Goal: Share content

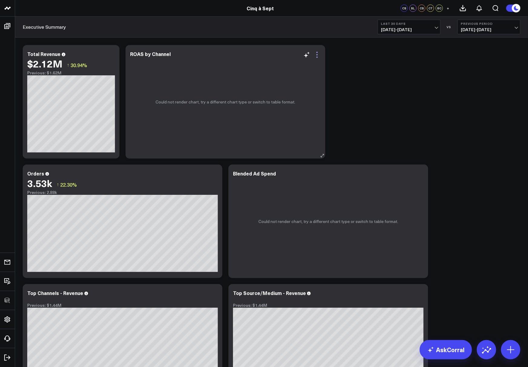
click at [317, 56] on icon at bounding box center [316, 54] width 7 height 7
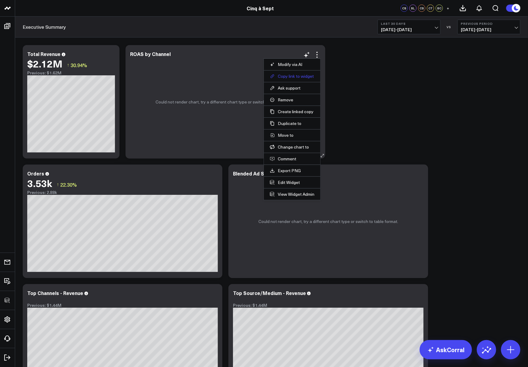
click at [301, 76] on button "Copy link to widget" at bounding box center [292, 76] width 44 height 5
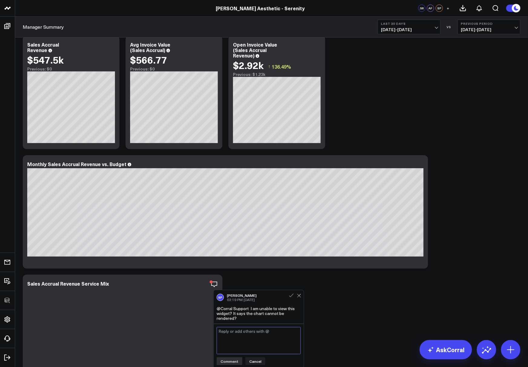
scroll to position [206, 0]
